Goal: Find specific page/section: Find specific page/section

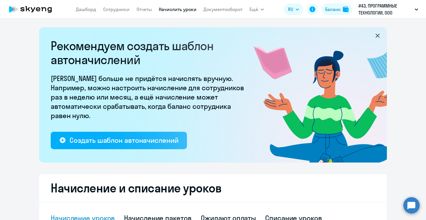
select select "10"
click at [114, 9] on link "Сотрудники" at bounding box center [116, 9] width 26 height 6
select select "30"
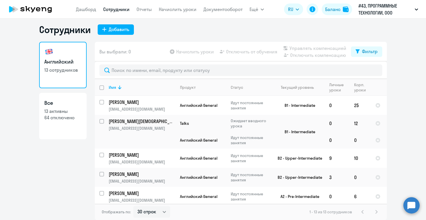
click at [65, 108] on p "13 активны" at bounding box center [62, 111] width 37 height 6
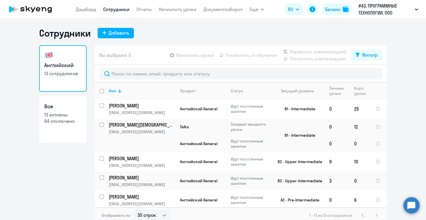
select select "30"
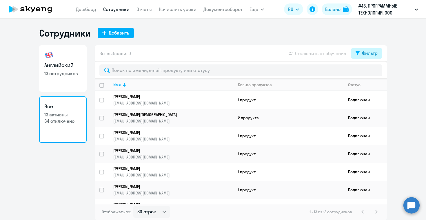
click at [364, 54] on div "Фильтр" at bounding box center [370, 53] width 16 height 7
click at [370, 74] on span at bounding box center [373, 72] width 10 height 6
click at [368, 72] on input "checkbox" at bounding box center [367, 72] width 0 height 0
checkbox input "true"
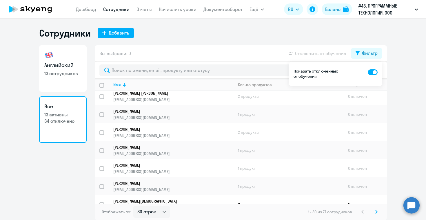
scroll to position [157, 0]
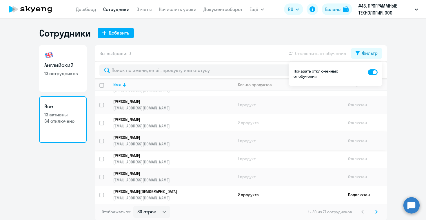
click at [101, 141] on input "select row 39177300" at bounding box center [105, 145] width 12 height 12
checkbox input "true"
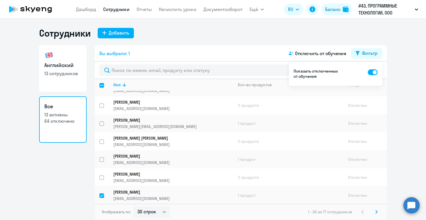
scroll to position [0, 0]
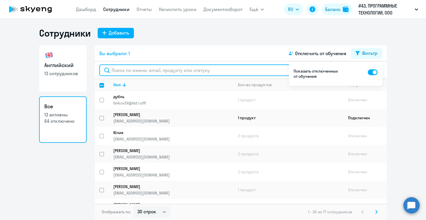
click at [143, 70] on input "text" at bounding box center [240, 70] width 283 height 12
type input "б"
checkbox input "false"
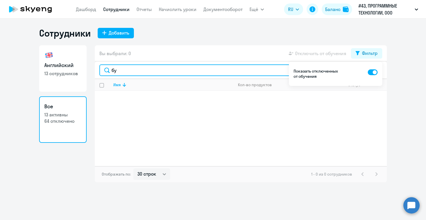
type input "бу"
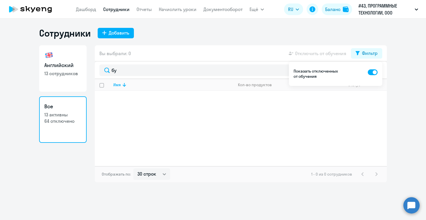
click at [52, 76] on link "Английский 13 сотрудников" at bounding box center [63, 68] width 48 height 46
select select "30"
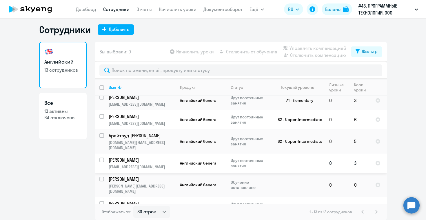
scroll to position [155, 0]
